Goal: Information Seeking & Learning: Learn about a topic

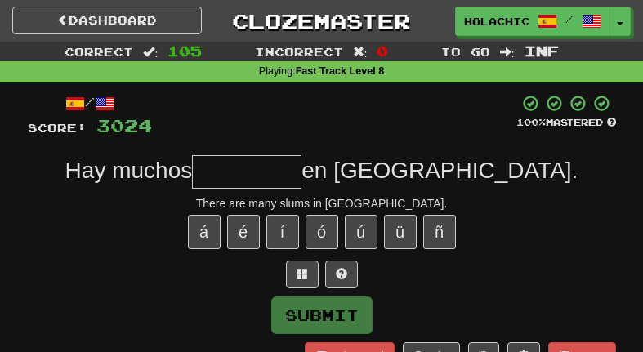
scroll to position [100, 0]
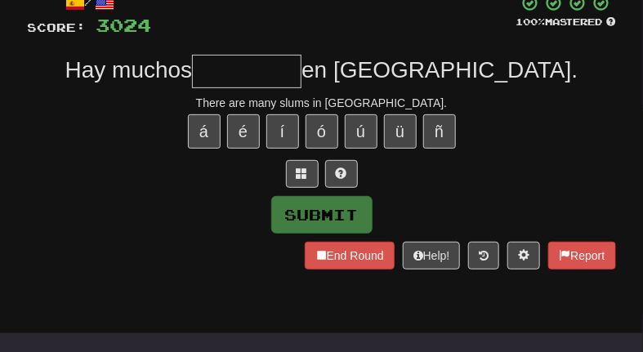
type input "*"
click at [300, 169] on span at bounding box center [301, 172] width 11 height 11
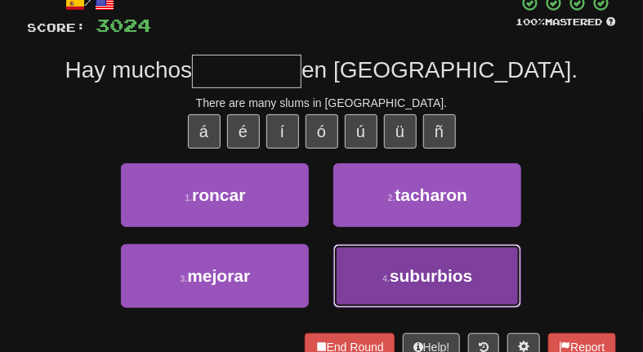
click at [351, 268] on button "4 . suburbios" at bounding box center [427, 276] width 188 height 64
type input "*********"
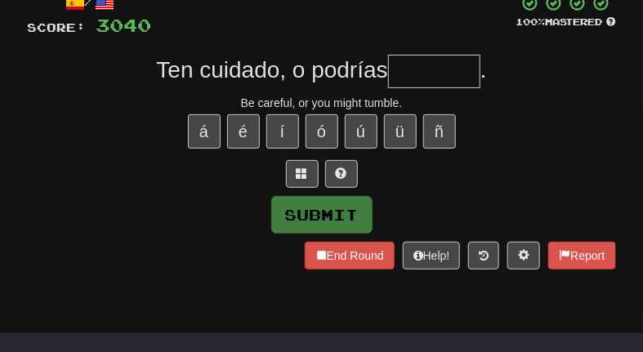
type input "*"
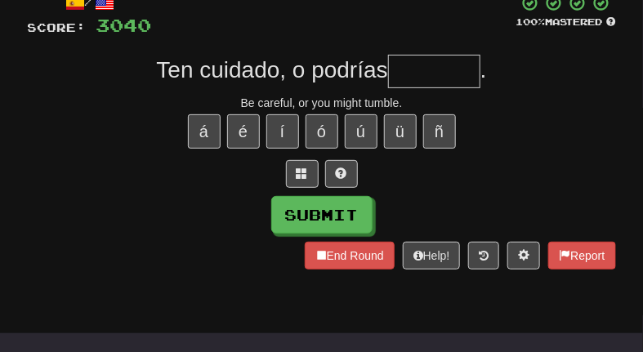
type input "*"
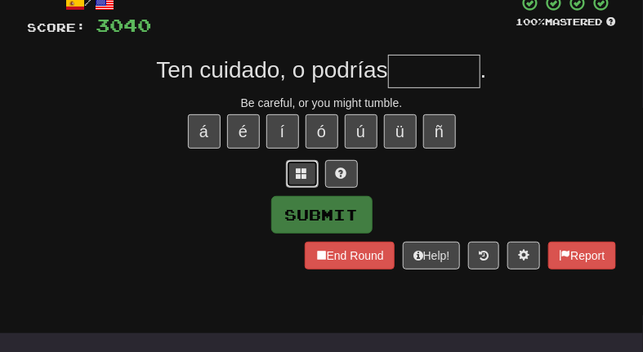
click at [305, 172] on span at bounding box center [301, 172] width 11 height 11
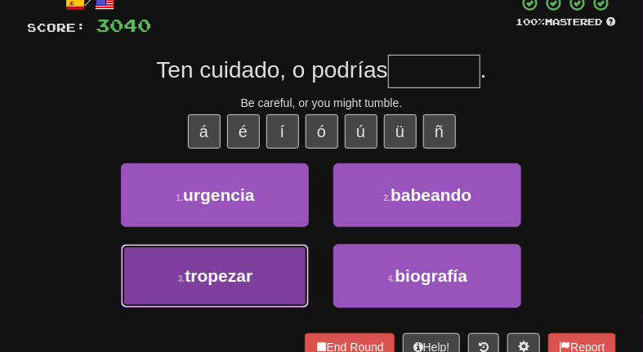
click at [239, 282] on span "tropezar" at bounding box center [219, 275] width 68 height 19
type input "********"
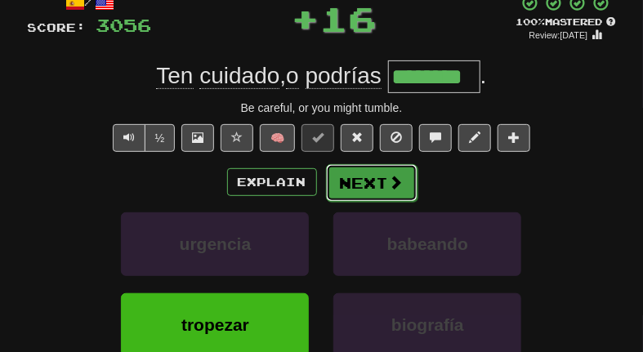
click at [377, 174] on button "Next" at bounding box center [371, 183] width 91 height 38
